Goal: Information Seeking & Learning: Learn about a topic

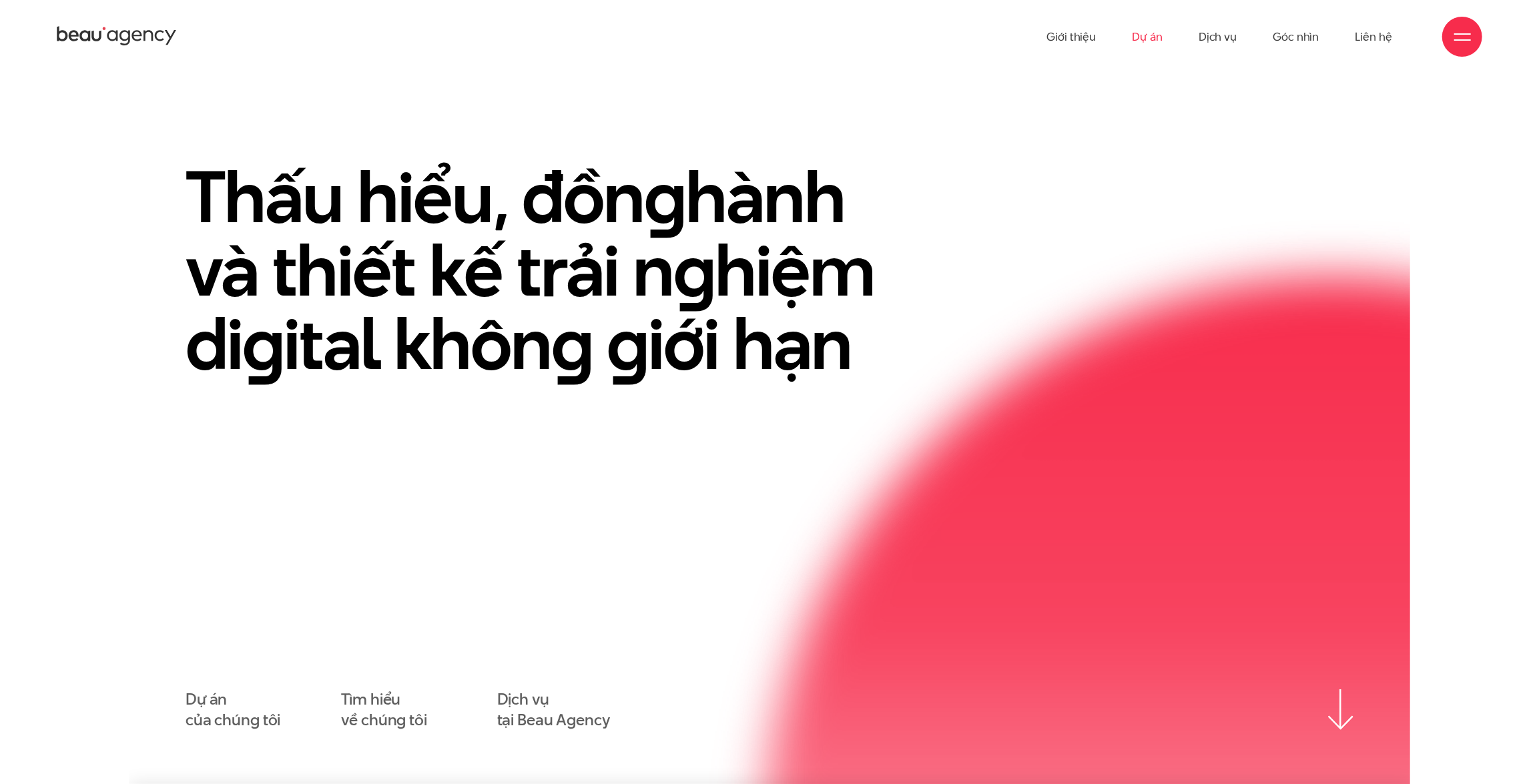
click at [1139, 39] on link "Dự án" at bounding box center [1147, 36] width 31 height 73
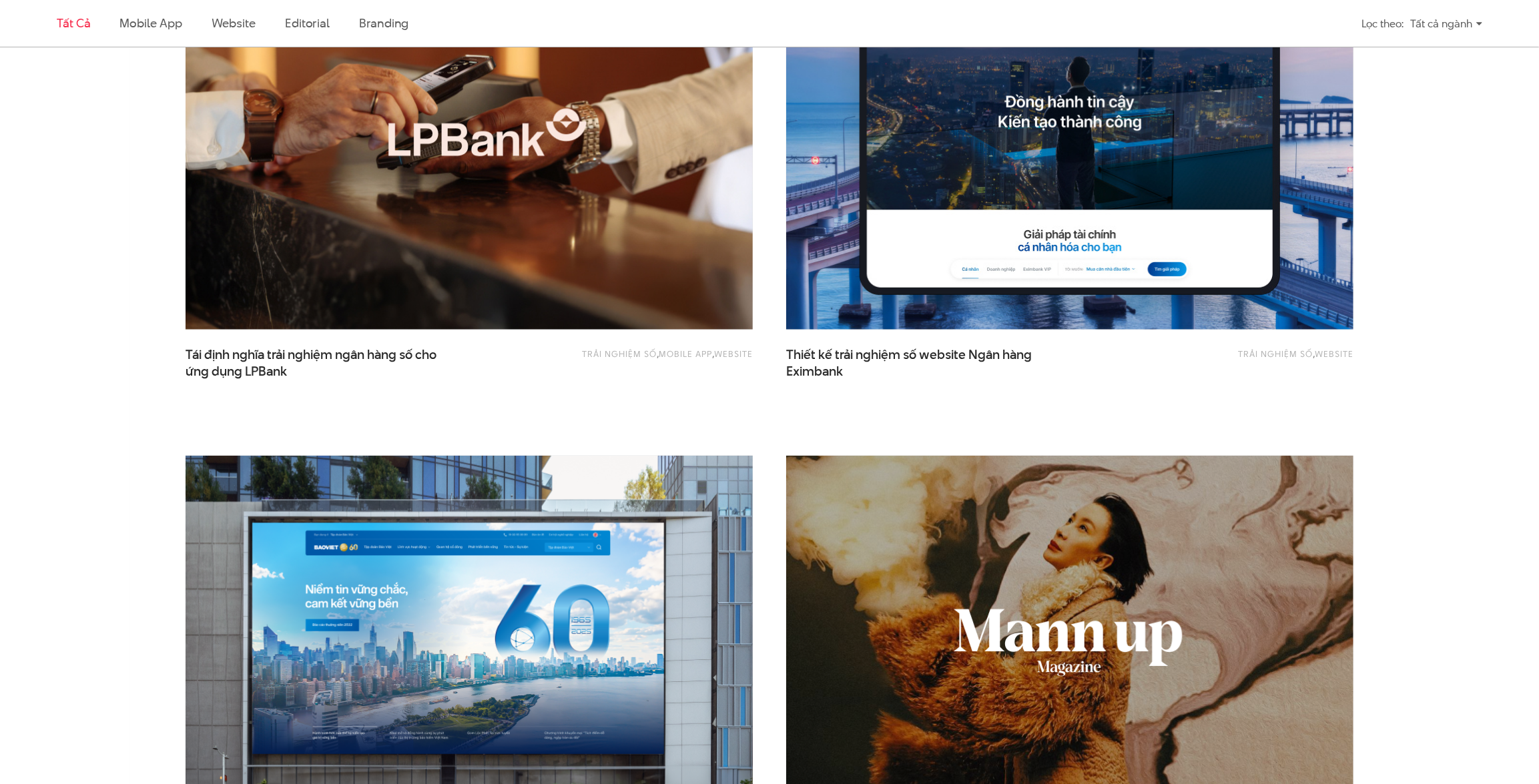
scroll to position [1334, 0]
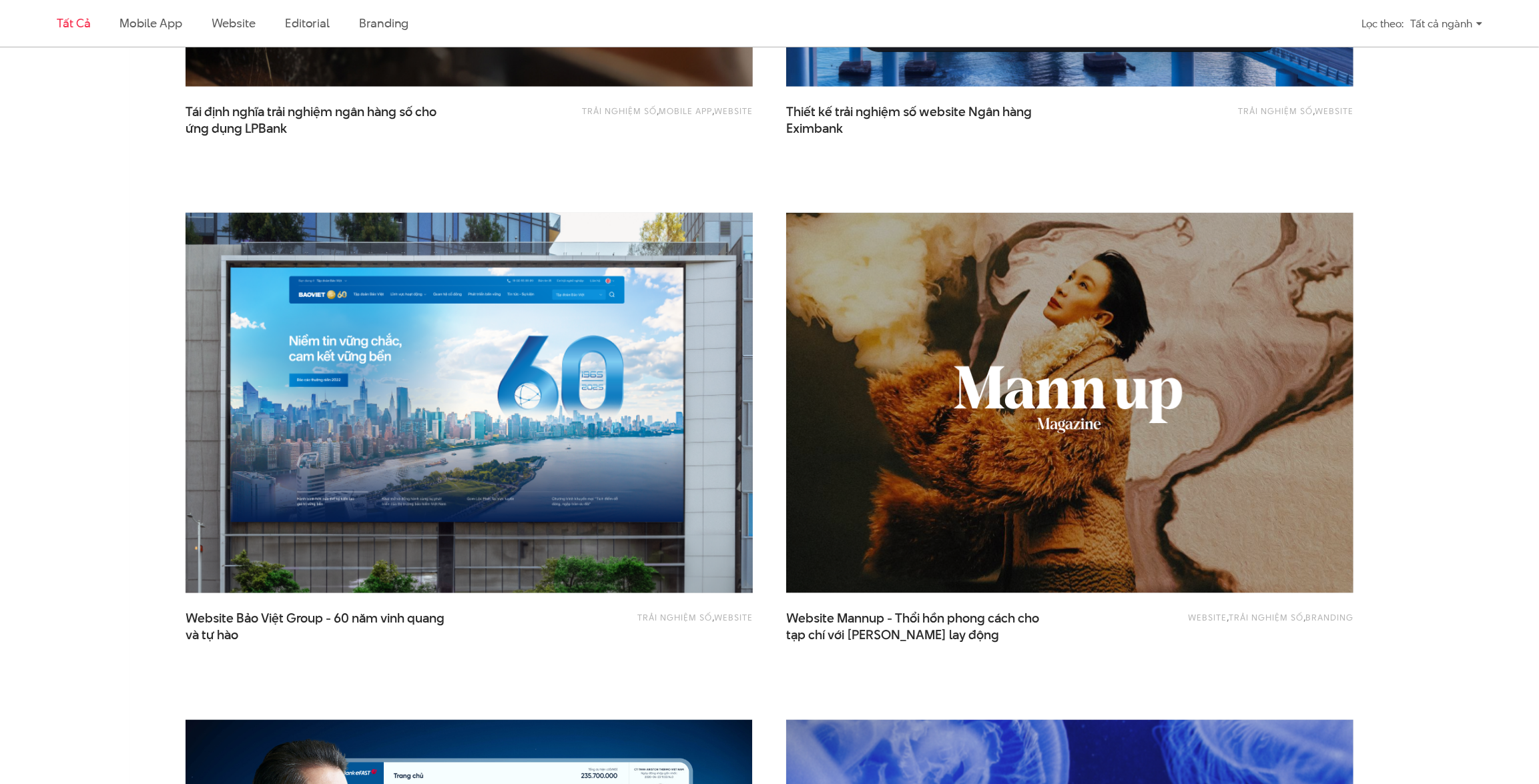
click at [543, 411] on img at bounding box center [469, 403] width 624 height 417
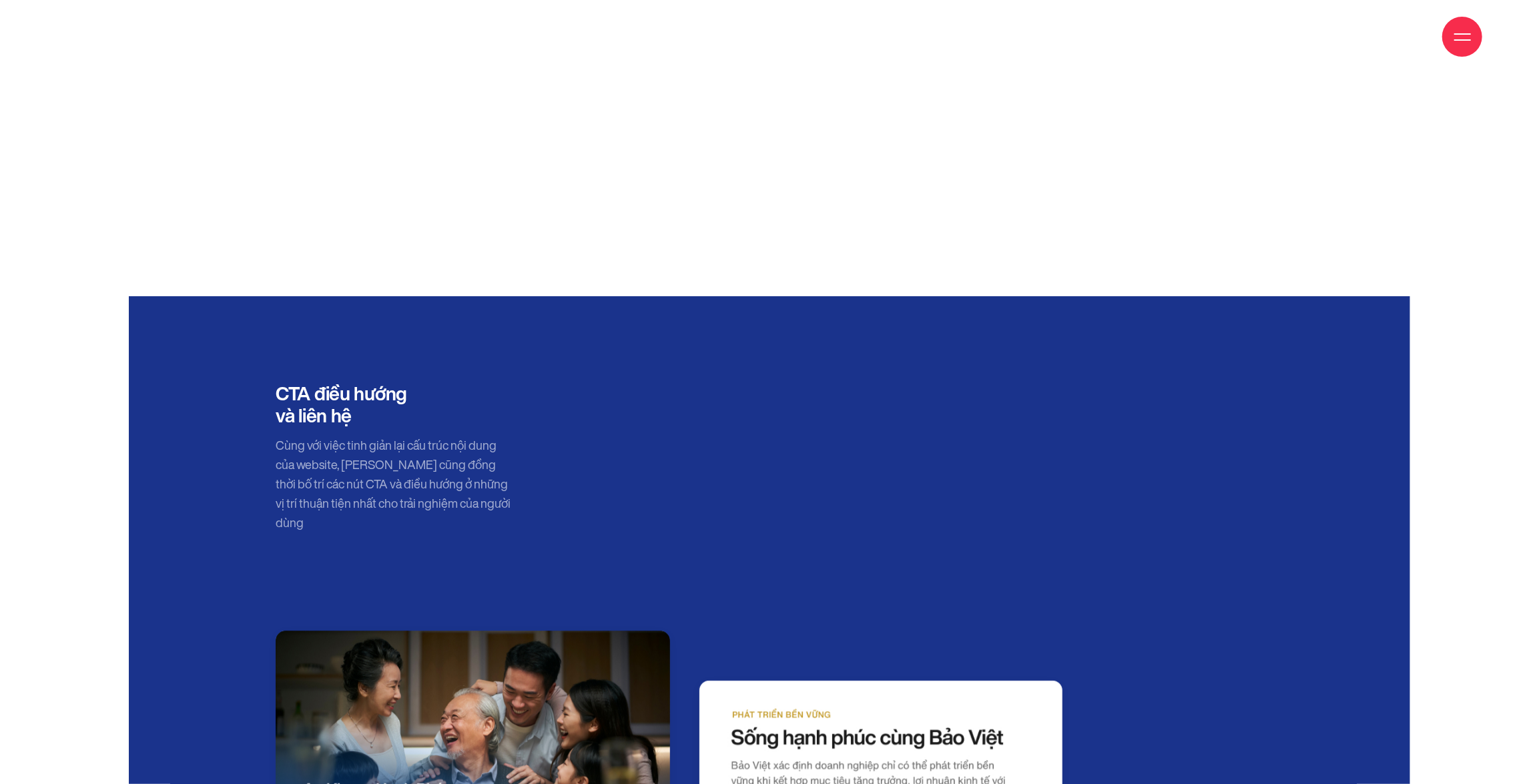
scroll to position [11591, 0]
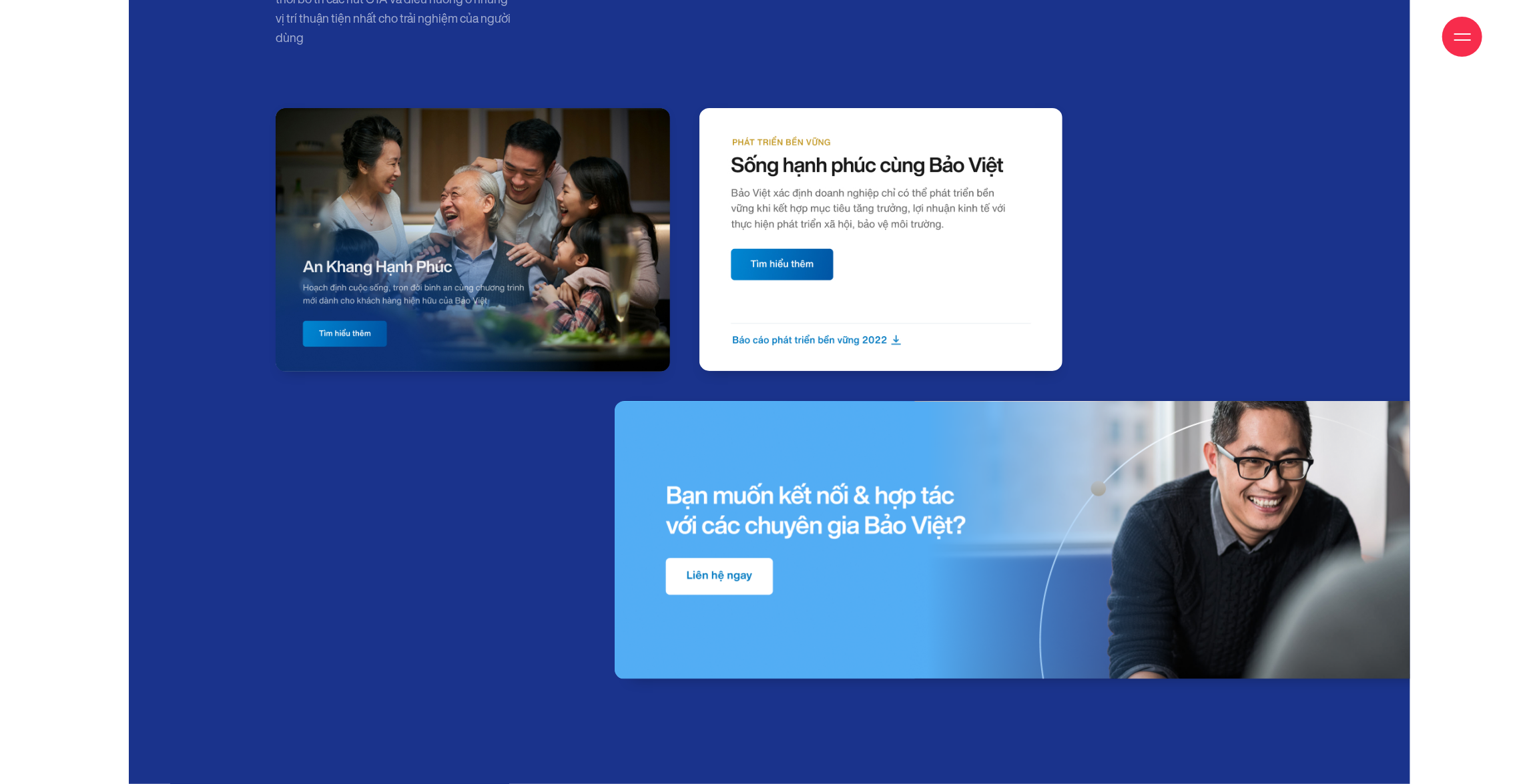
click at [725, 457] on img at bounding box center [1032, 540] width 834 height 279
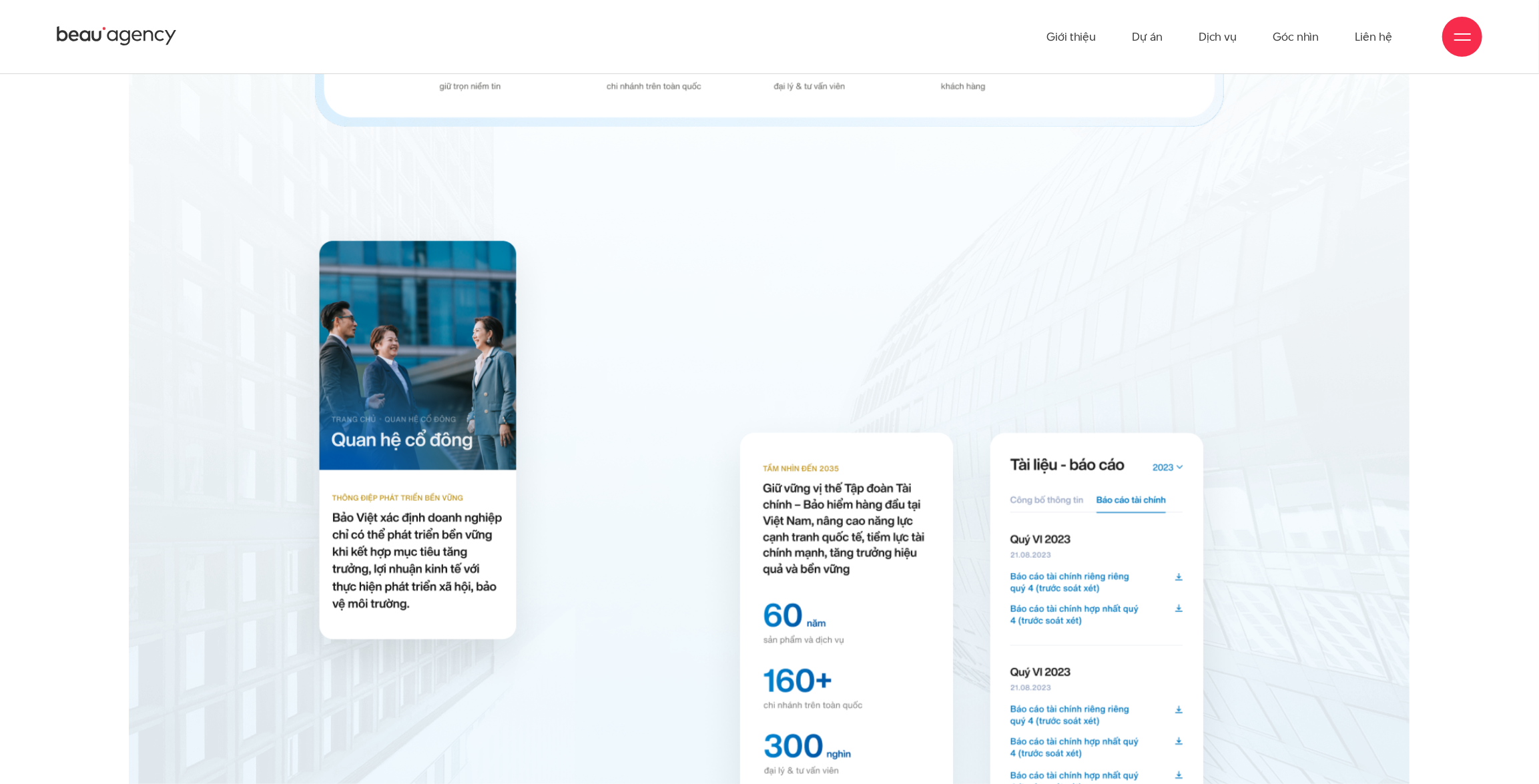
scroll to position [9104, 0]
click at [1146, 38] on link "Dự án" at bounding box center [1147, 36] width 31 height 73
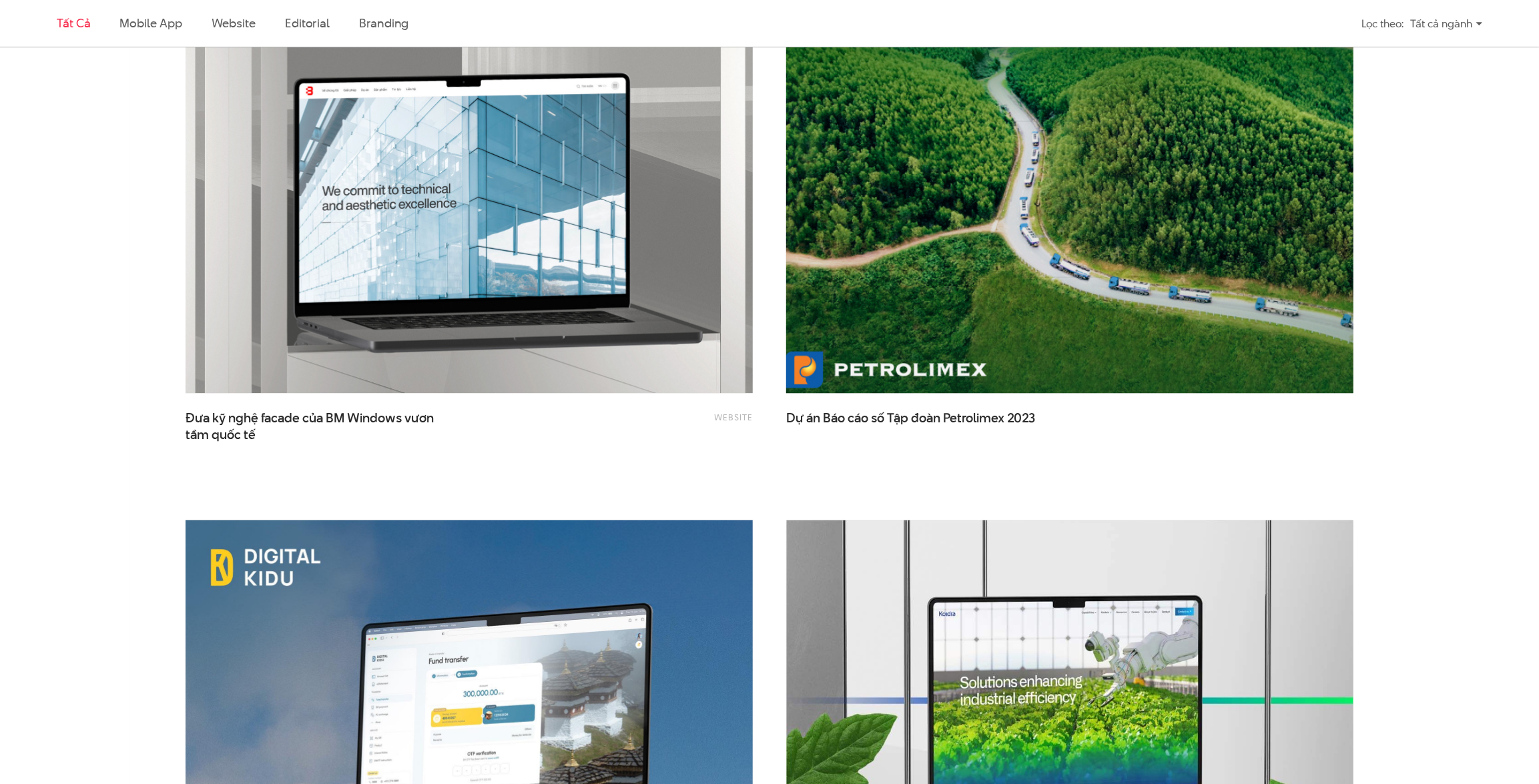
scroll to position [2547, 0]
click at [934, 309] on img at bounding box center [1070, 203] width 624 height 417
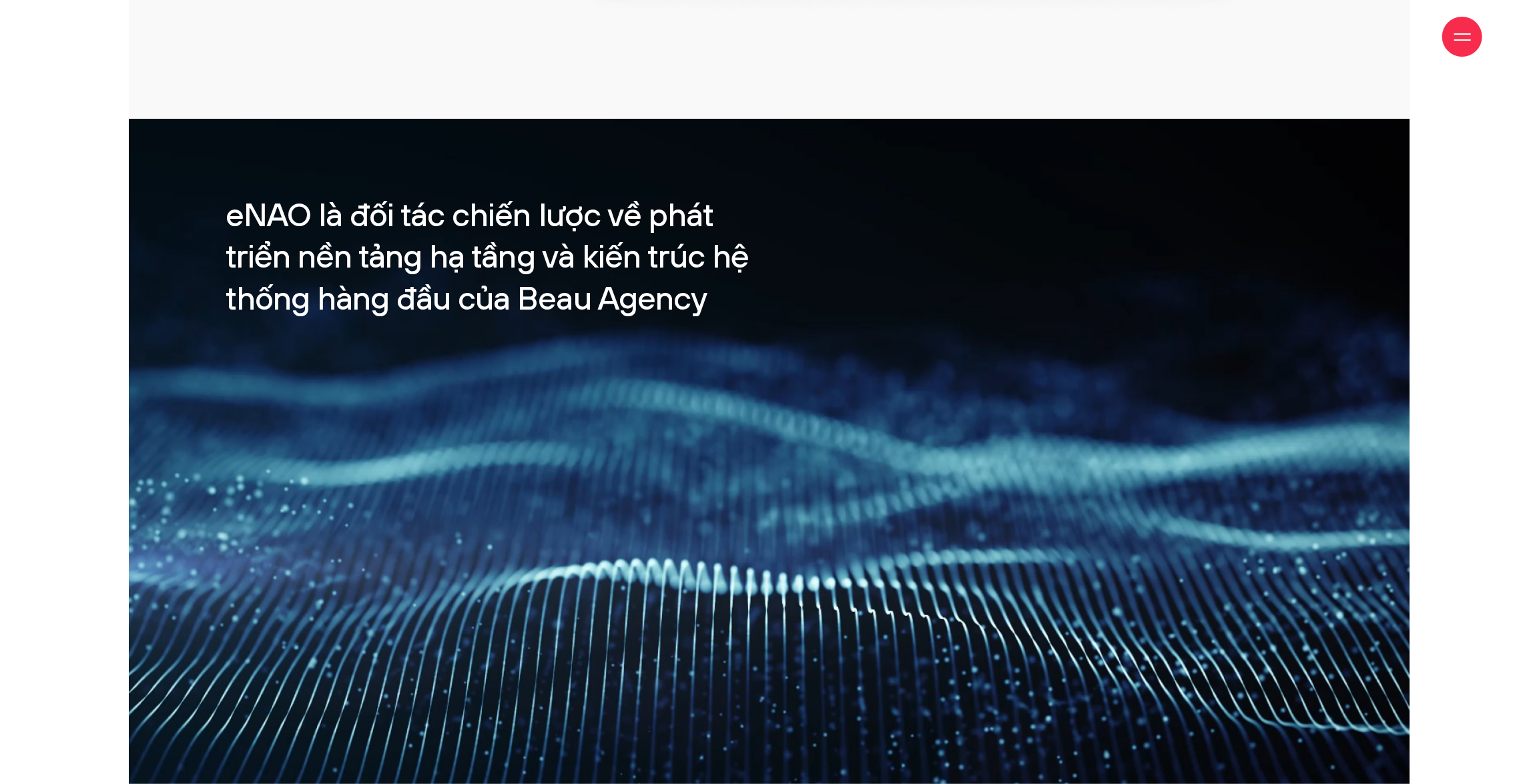
scroll to position [2001, 0]
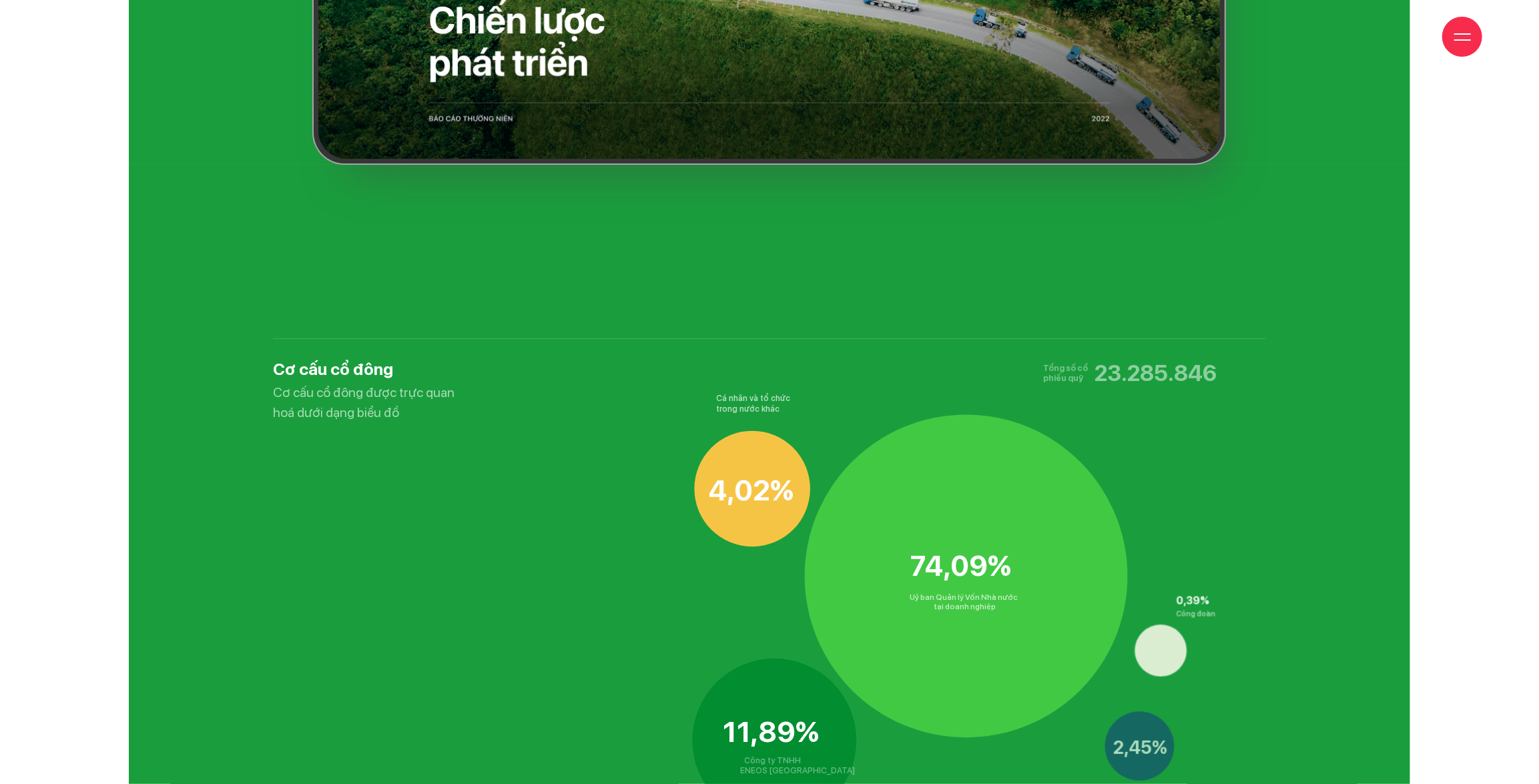
scroll to position [8672, 0]
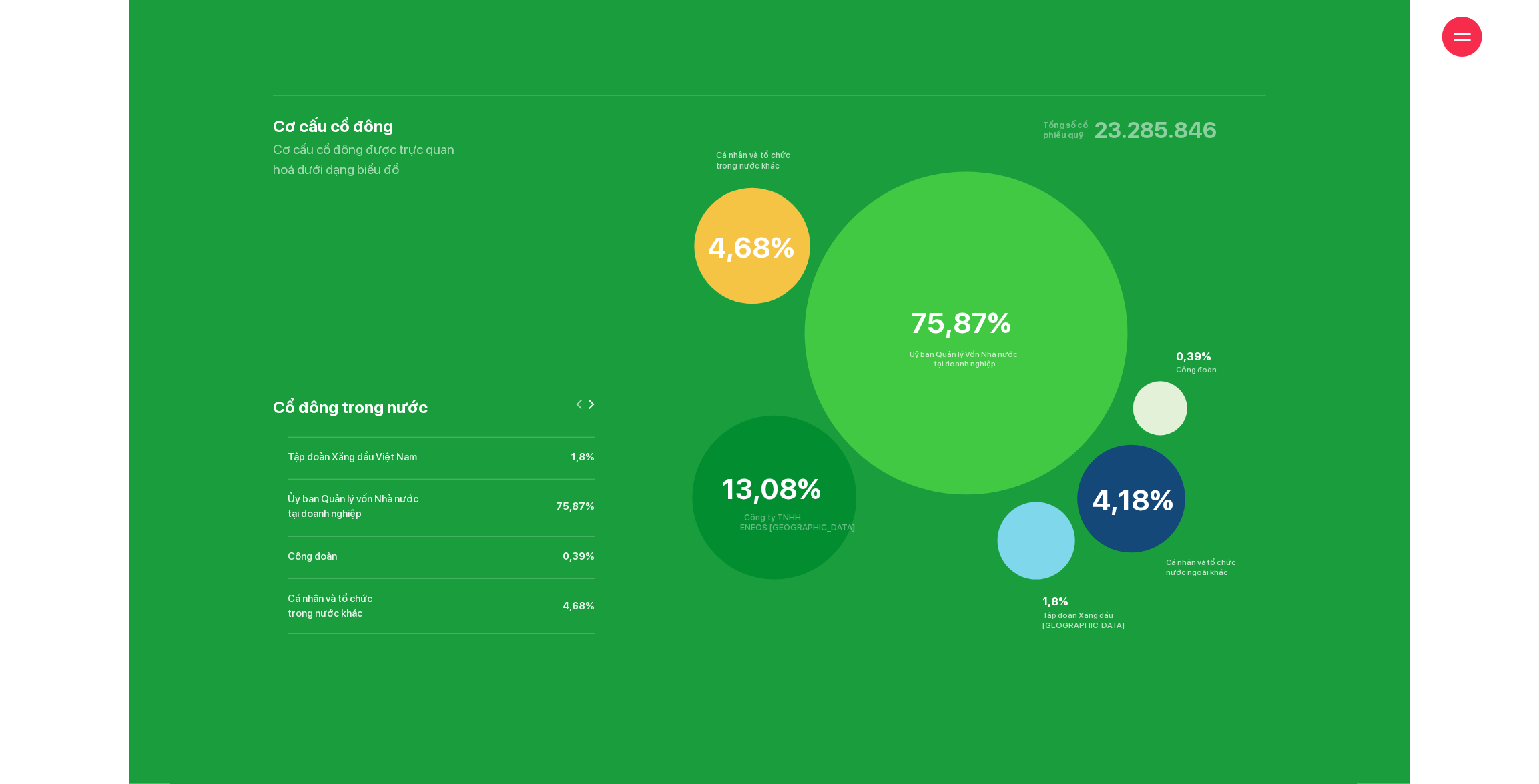
click at [406, 445] on li "Tập đoàn Xăng dầu Việt Nam 1,8%" at bounding box center [441, 456] width 307 height 40
click at [405, 441] on li "Tập đoàn Xăng dầu Việt Nam 1,8%" at bounding box center [441, 456] width 307 height 40
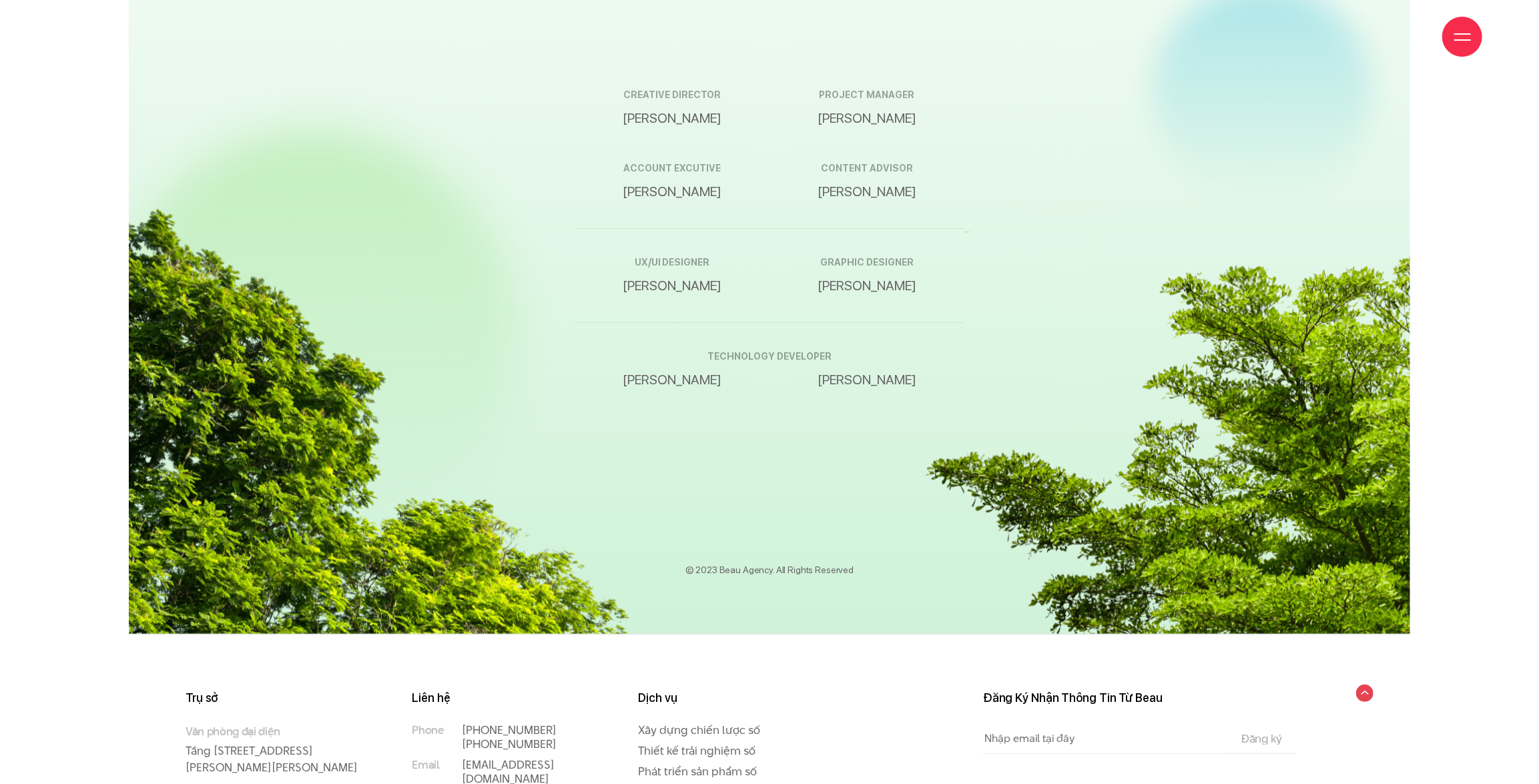
scroll to position [22571, 0]
